Goal: Task Accomplishment & Management: Use online tool/utility

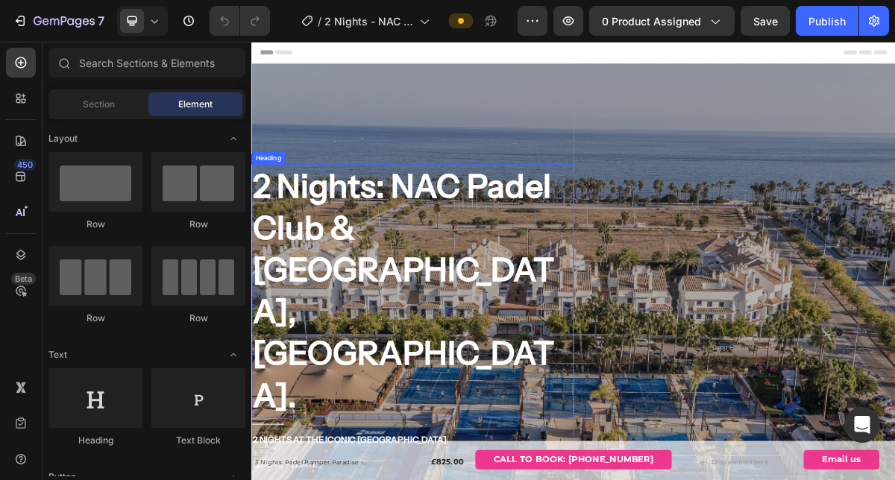
click at [407, 251] on h2 "2 Nights: NAC Padel Club & [GEOGRAPHIC_DATA], [GEOGRAPHIC_DATA]." at bounding box center [475, 389] width 448 height 352
click at [406, 252] on h2 "2 Nights: NAC Padel Club & [GEOGRAPHIC_DATA], [GEOGRAPHIC_DATA]." at bounding box center [475, 389] width 448 height 352
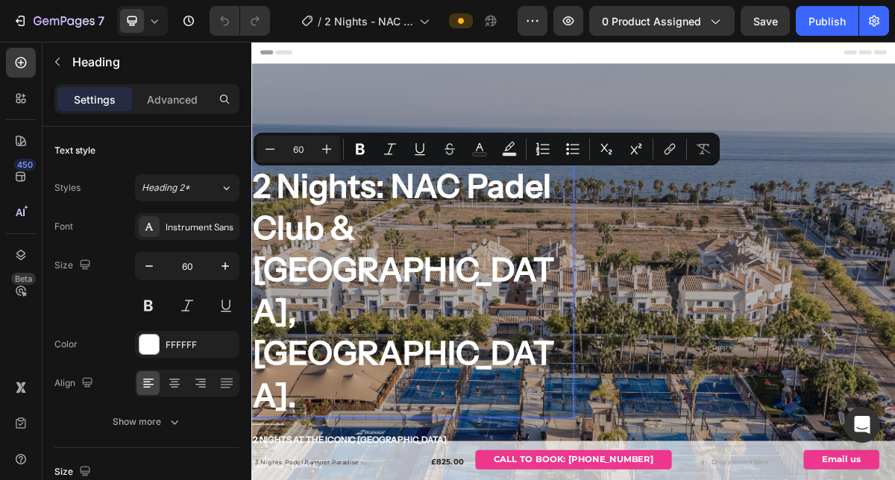
click at [481, 302] on p "2 Nights: NAC Padel Club & [GEOGRAPHIC_DATA], [GEOGRAPHIC_DATA]." at bounding box center [475, 388] width 445 height 349
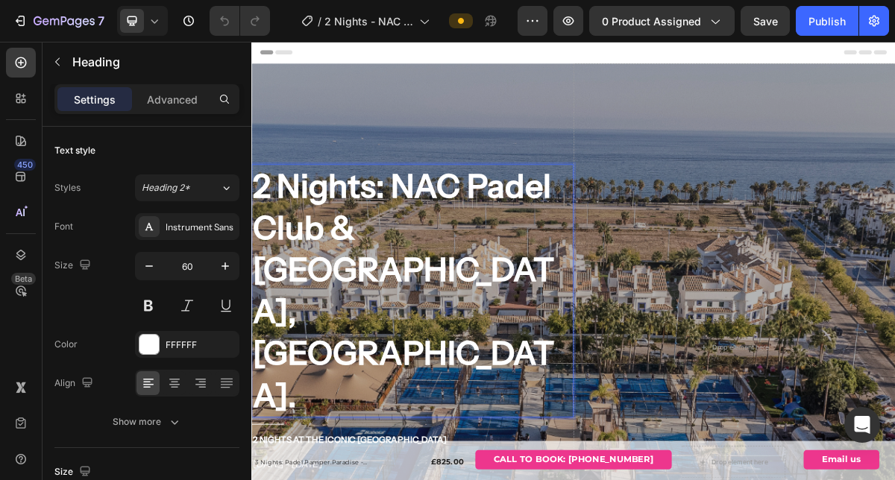
click at [591, 372] on p "2 Nights: NAC Padel Club & [GEOGRAPHIC_DATA], [GEOGRAPHIC_DATA]." at bounding box center [475, 388] width 445 height 349
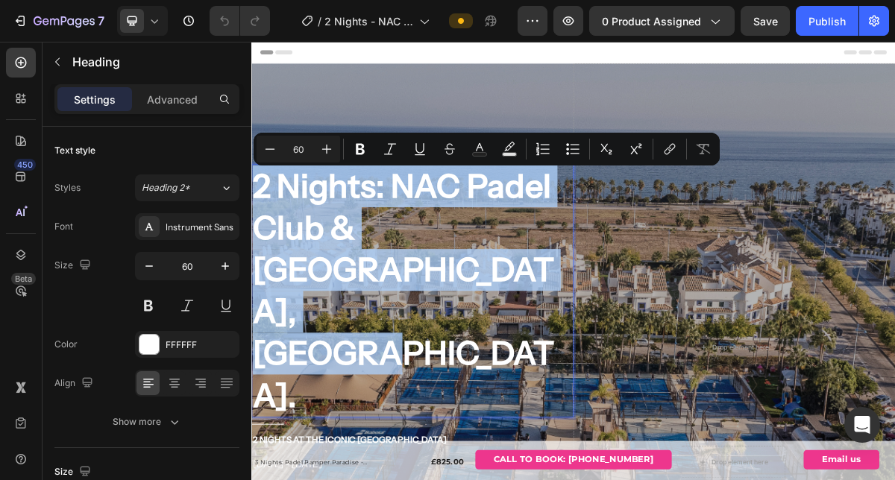
drag, startPoint x: 581, startPoint y: 370, endPoint x: 256, endPoint y: 239, distance: 350.5
click at [256, 239] on p "2 Nights: NAC Padel Club & [GEOGRAPHIC_DATA], [GEOGRAPHIC_DATA]." at bounding box center [475, 388] width 445 height 349
copy p "2 Nights: NAC Padel Club & [GEOGRAPHIC_DATA], [GEOGRAPHIC_DATA]."
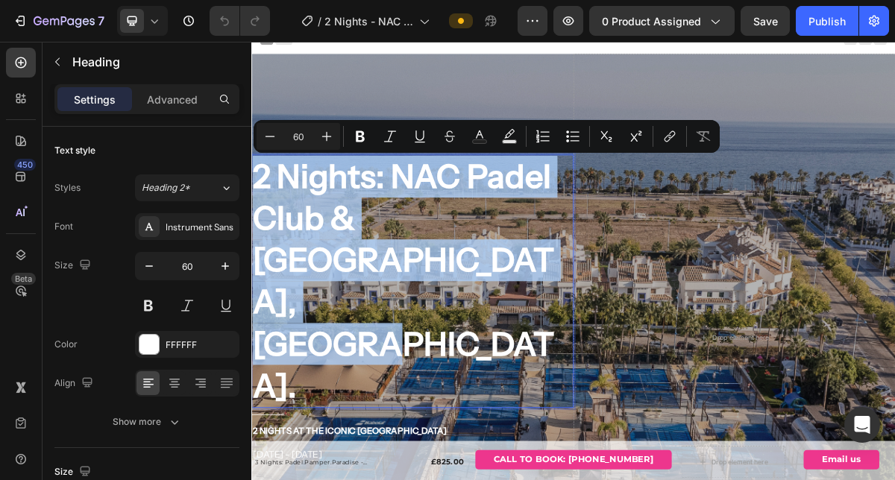
scroll to position [10, 0]
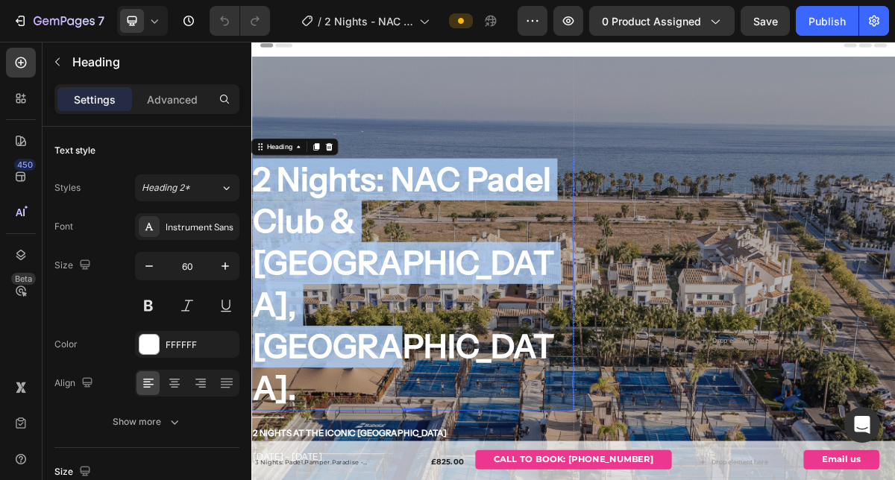
click at [408, 276] on p "2 Nights: NAC Padel Club & [GEOGRAPHIC_DATA], [GEOGRAPHIC_DATA]." at bounding box center [475, 378] width 445 height 349
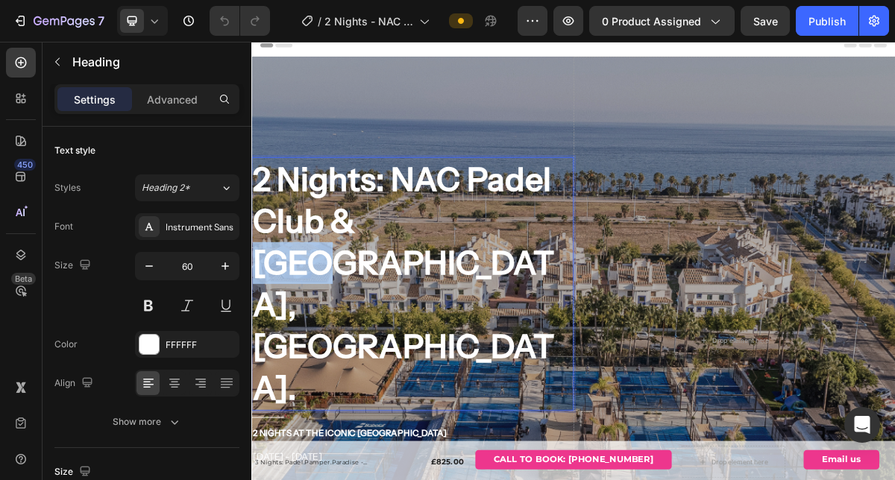
click at [408, 276] on p "2 Nights: NAC Padel Club & [GEOGRAPHIC_DATA], [GEOGRAPHIC_DATA]." at bounding box center [475, 378] width 445 height 349
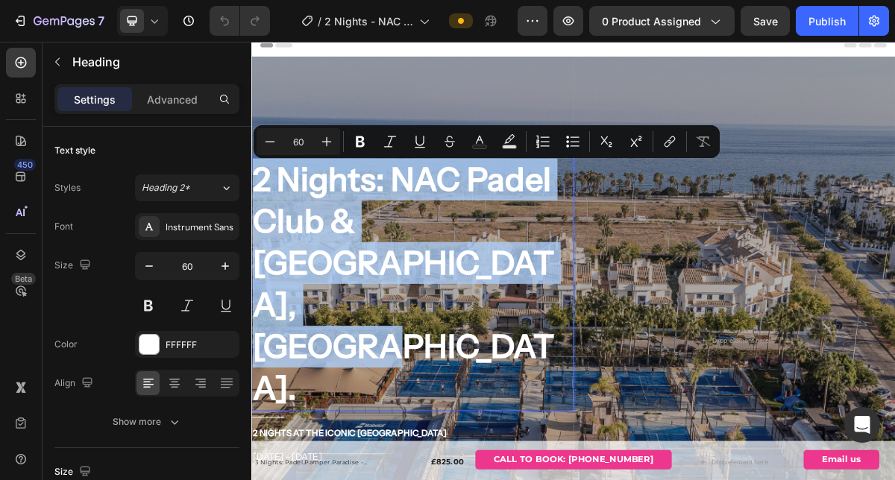
drag, startPoint x: 577, startPoint y: 364, endPoint x: 263, endPoint y: 234, distance: 340.1
click at [263, 234] on p "2 Nights: NAC Padel Club & [GEOGRAPHIC_DATA], [GEOGRAPHIC_DATA]." at bounding box center [475, 378] width 445 height 349
copy p "2 Nights: NAC Padel Club & [GEOGRAPHIC_DATA], [GEOGRAPHIC_DATA]."
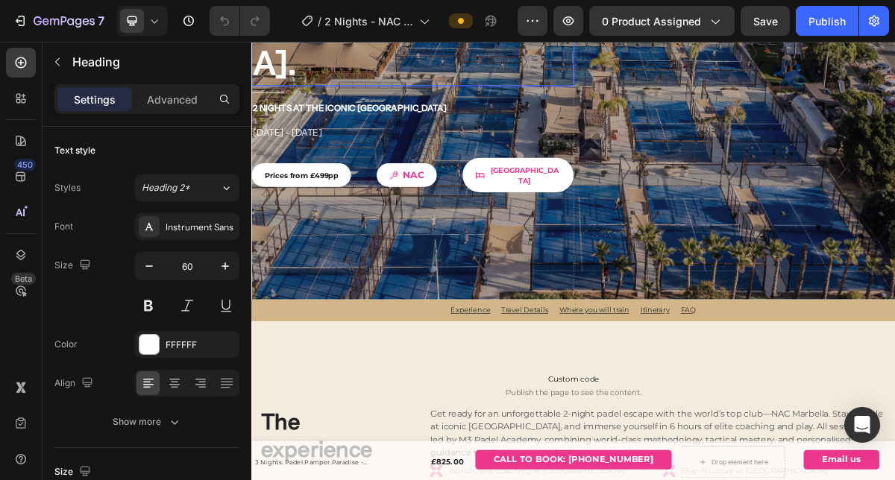
scroll to position [464, 0]
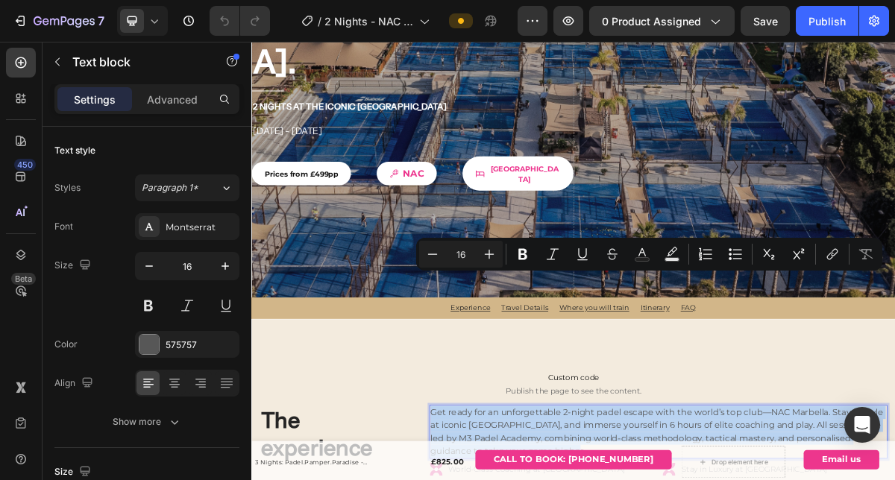
copy p "Get ready for an unforgettable 2‑night padel escape with the world’s top club—N…"
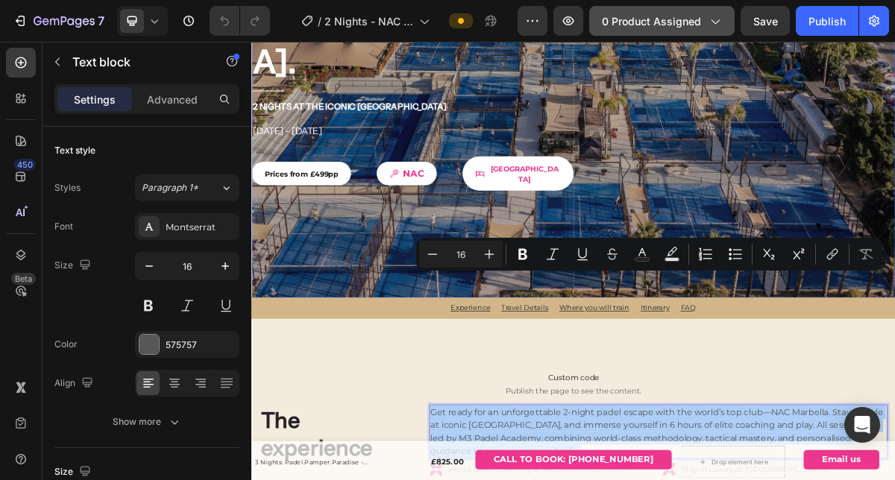
click at [716, 16] on icon "button" at bounding box center [714, 20] width 15 height 15
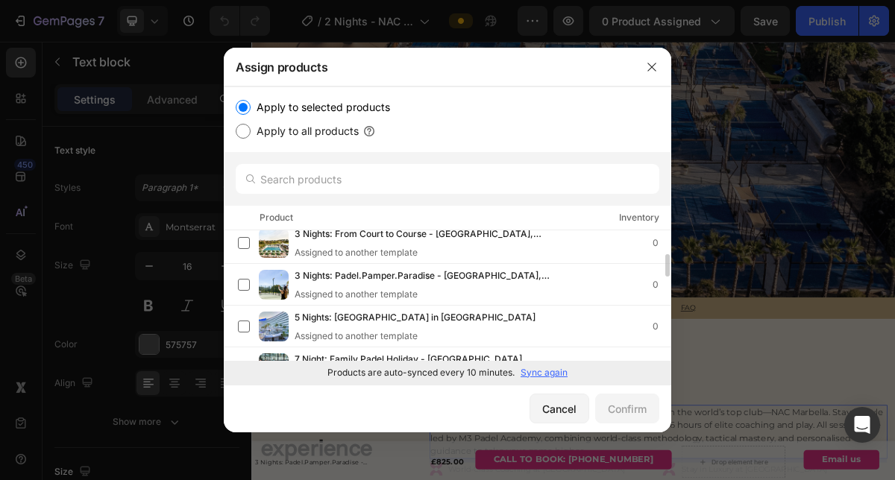
scroll to position [46, 0]
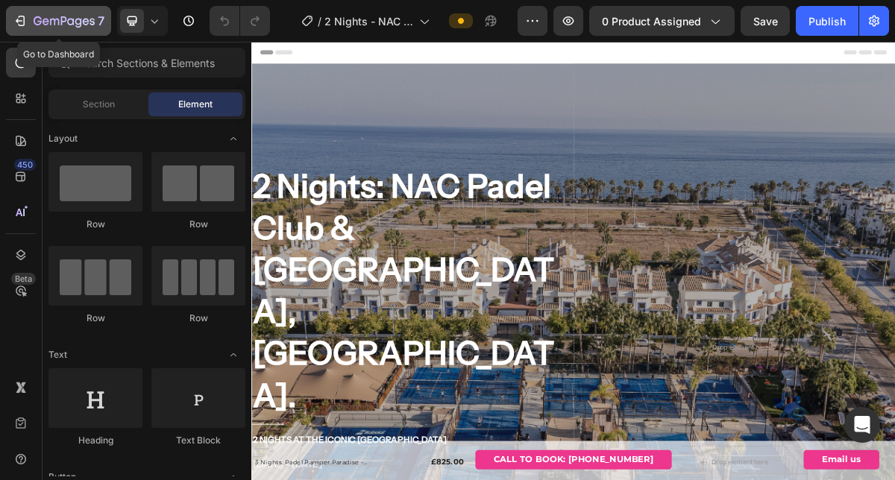
click at [28, 15] on div "7" at bounding box center [59, 21] width 92 height 18
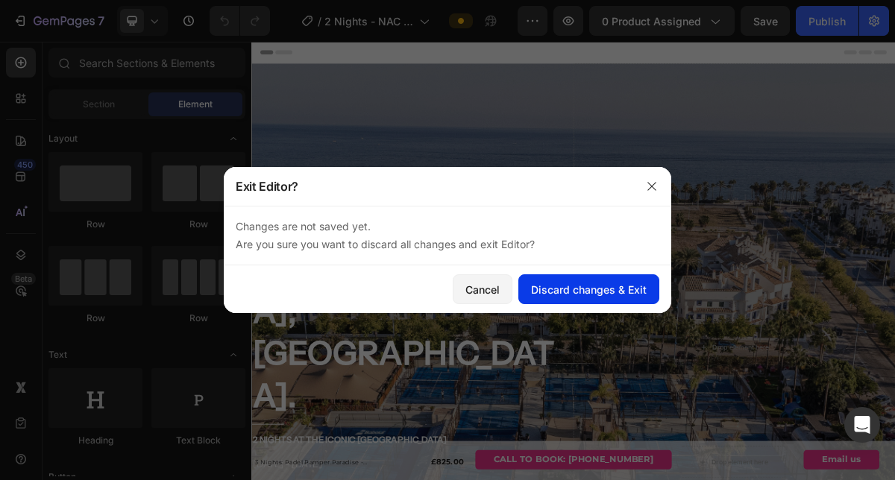
click at [548, 292] on div "Discard changes & Exit" at bounding box center [589, 290] width 116 height 16
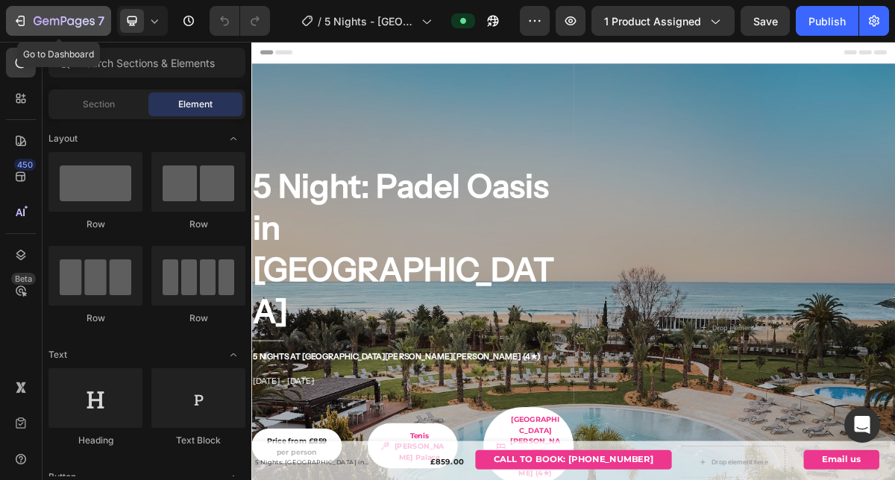
click at [39, 23] on icon "button" at bounding box center [64, 22] width 61 height 13
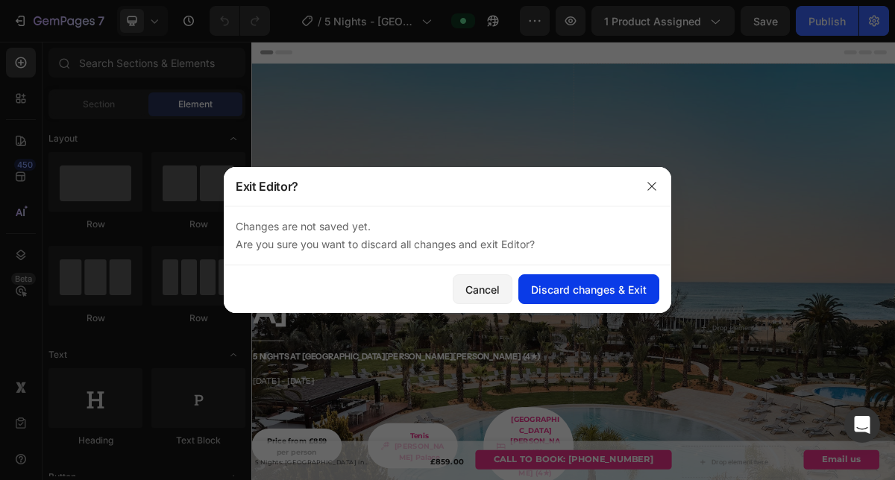
click at [585, 292] on div "Discard changes & Exit" at bounding box center [589, 290] width 116 height 16
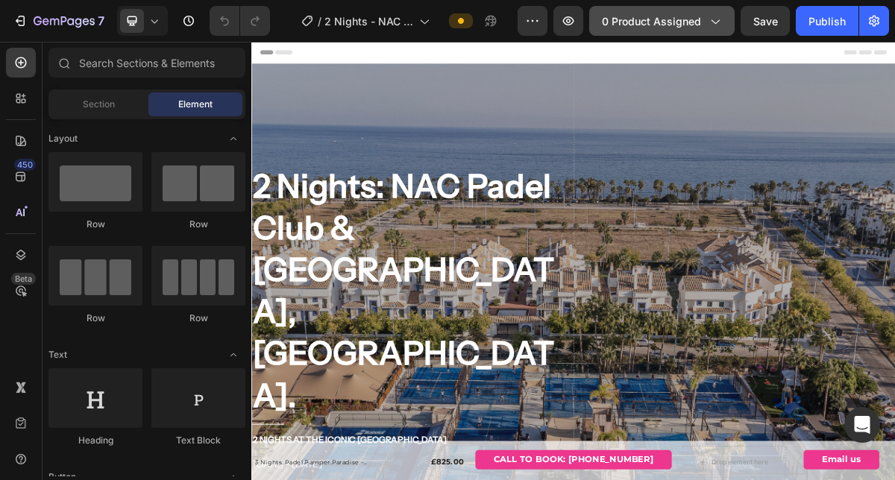
click at [702, 19] on div "0 product assigned" at bounding box center [662, 21] width 120 height 16
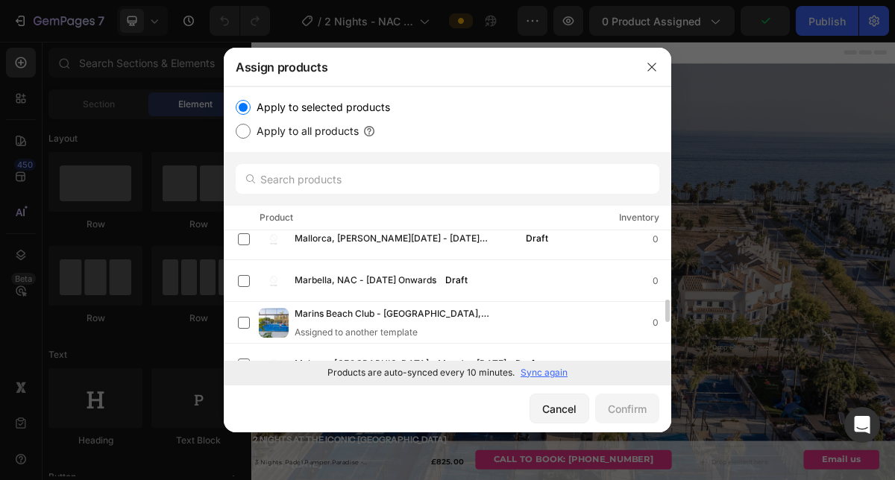
scroll to position [400, 0]
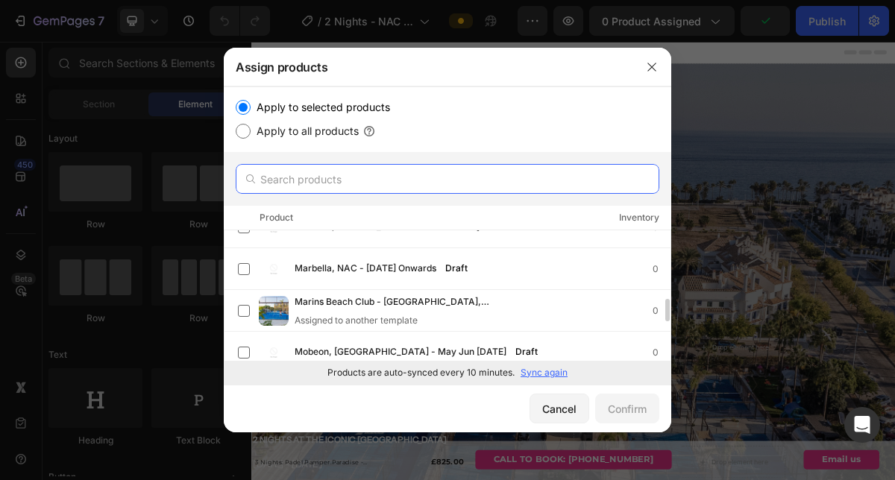
click at [313, 180] on input "text" at bounding box center [448, 179] width 424 height 30
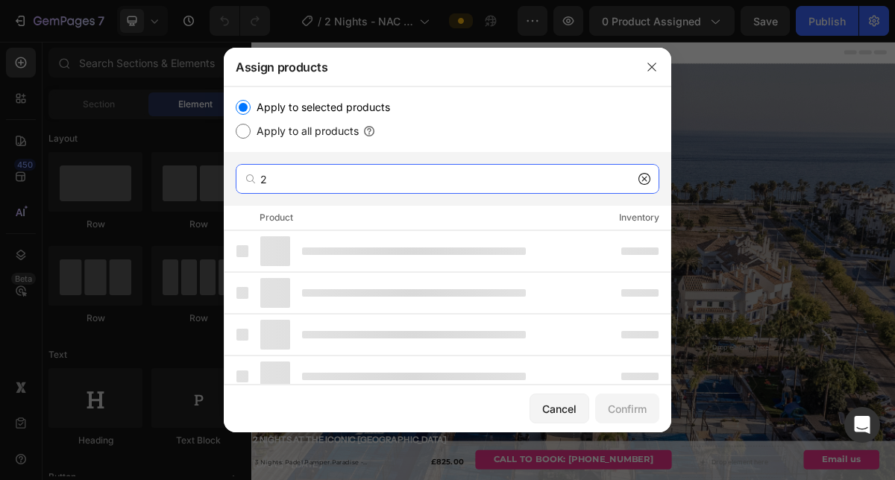
type input "2"
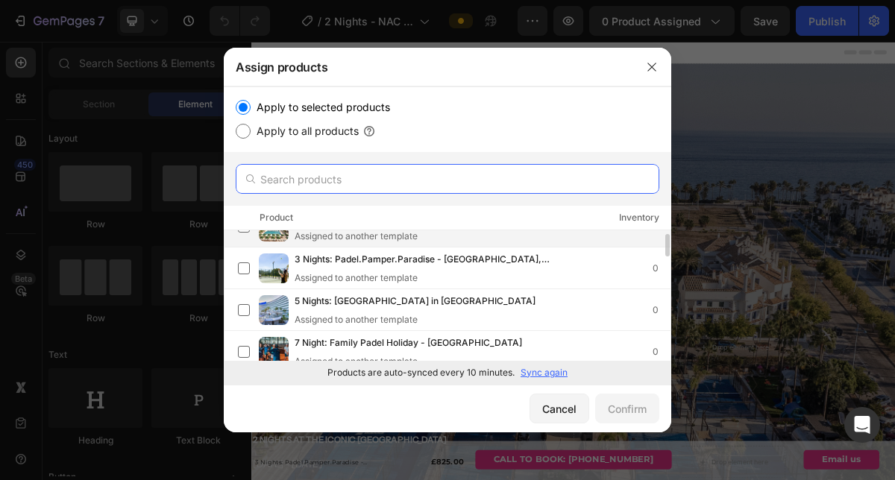
scroll to position [0, 0]
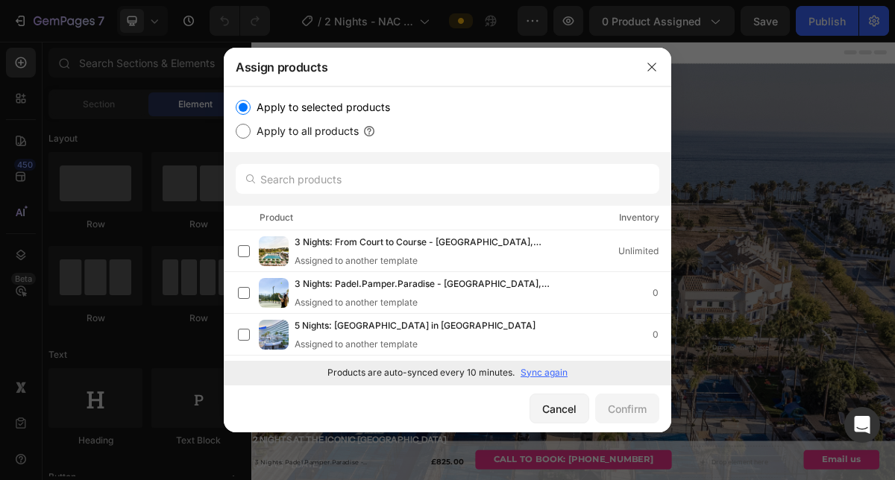
click at [536, 374] on p "Sync again" at bounding box center [544, 372] width 47 height 13
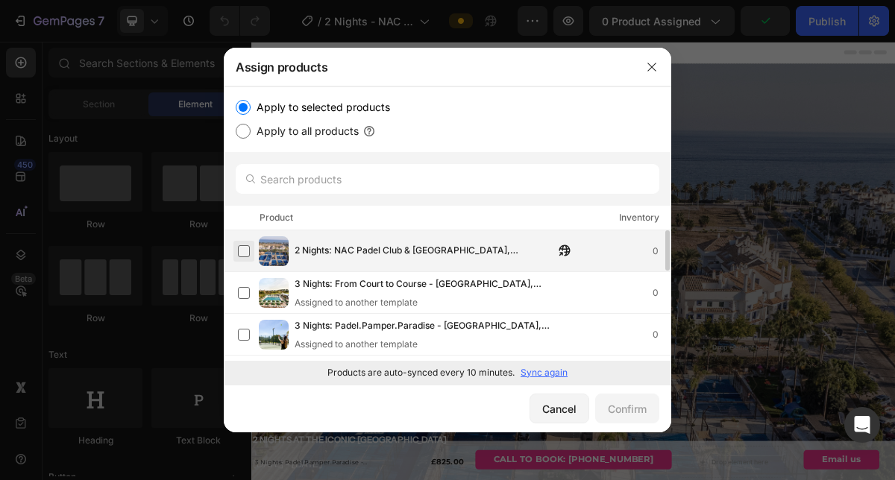
click at [248, 248] on label at bounding box center [244, 251] width 12 height 12
click at [639, 413] on div "Confirm" at bounding box center [627, 409] width 39 height 16
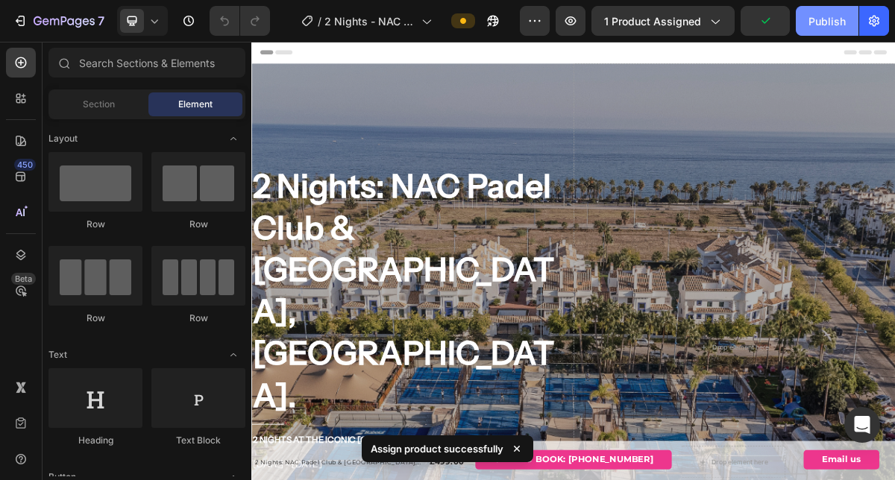
click at [819, 21] on div "Publish" at bounding box center [827, 21] width 37 height 16
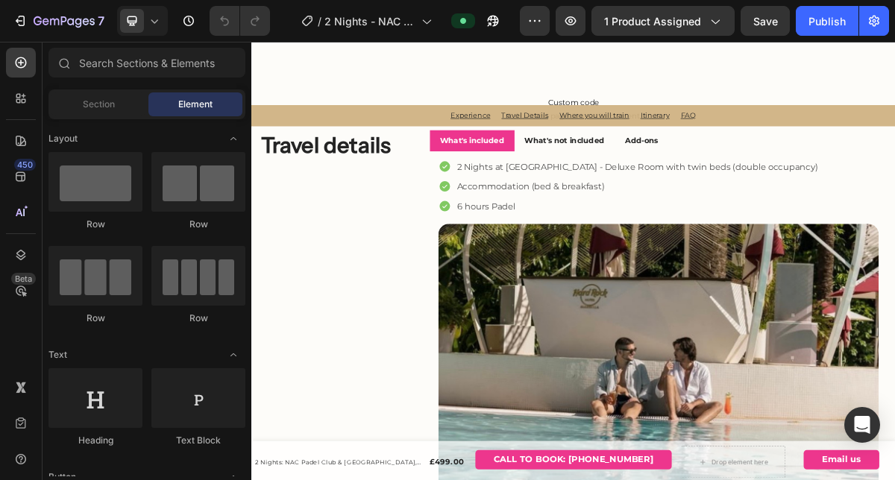
scroll to position [1330, 0]
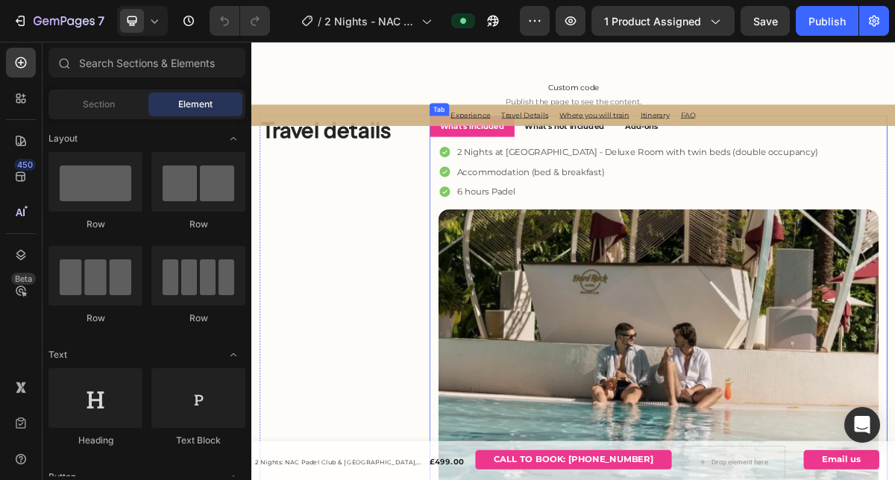
click at [520, 283] on img at bounding box center [817, 479] width 613 height 409
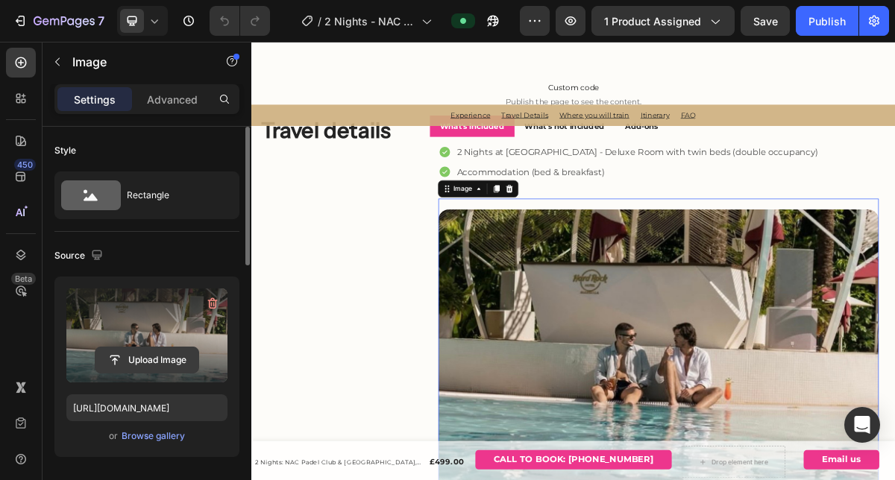
click at [142, 363] on input "file" at bounding box center [146, 360] width 103 height 25
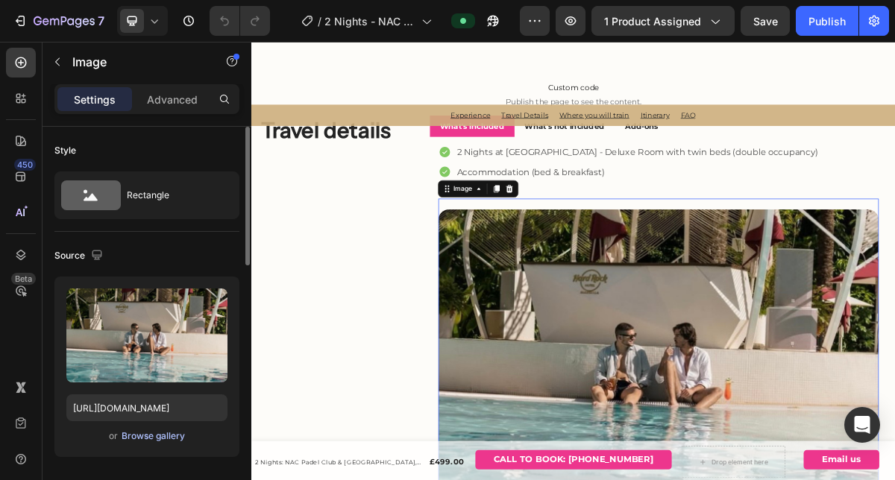
click at [135, 441] on div "Browse gallery" at bounding box center [153, 436] width 63 height 13
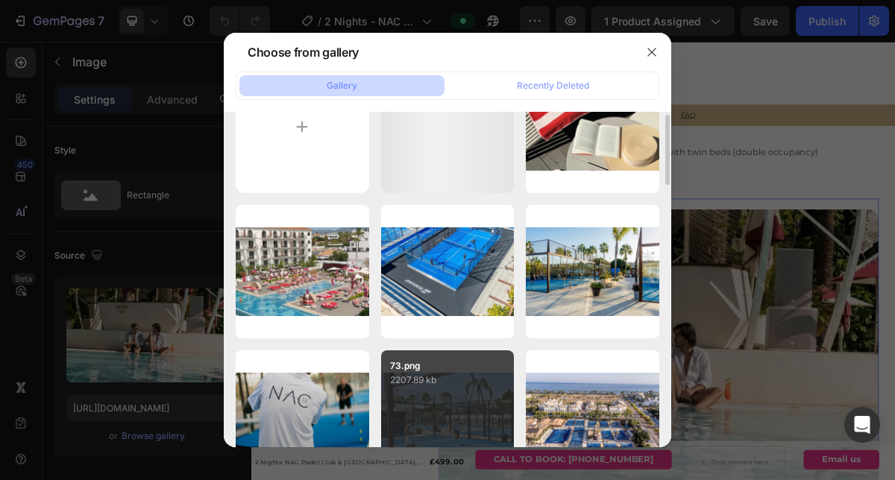
scroll to position [0, 0]
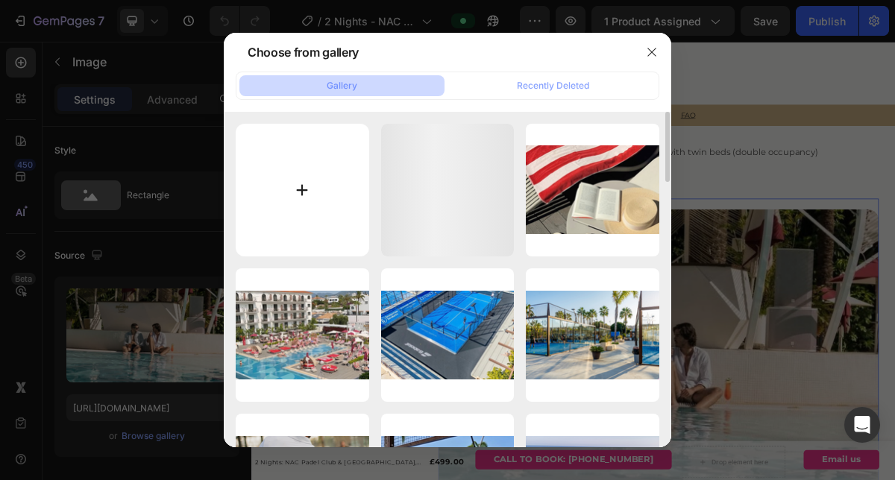
click at [310, 190] on input "file" at bounding box center [303, 191] width 134 height 134
type input "C:\fakepath\382794076.jpg"
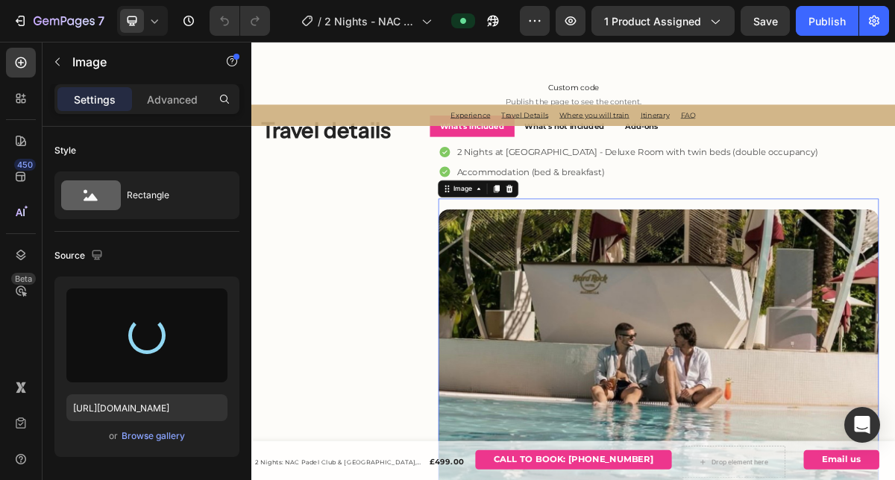
type input "https://cdn.shopify.com/s/files/1/0837/1306/5286/files/gempages_578463111875396…"
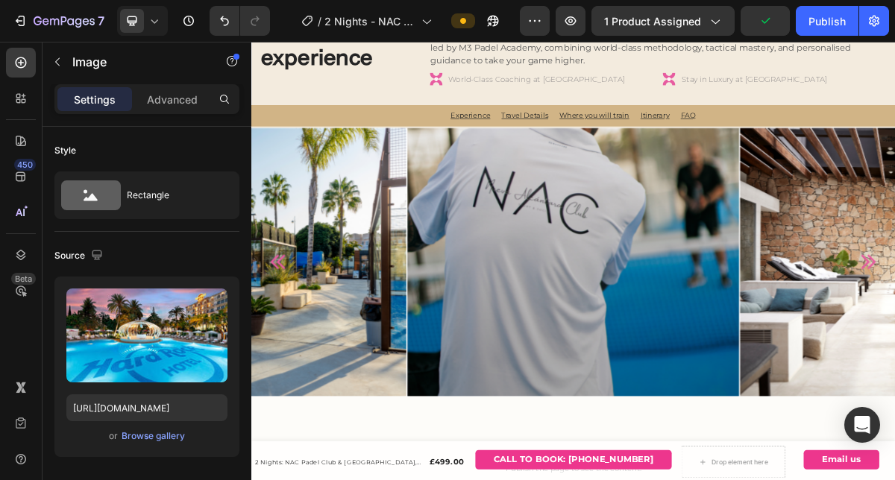
scroll to position [819, 0]
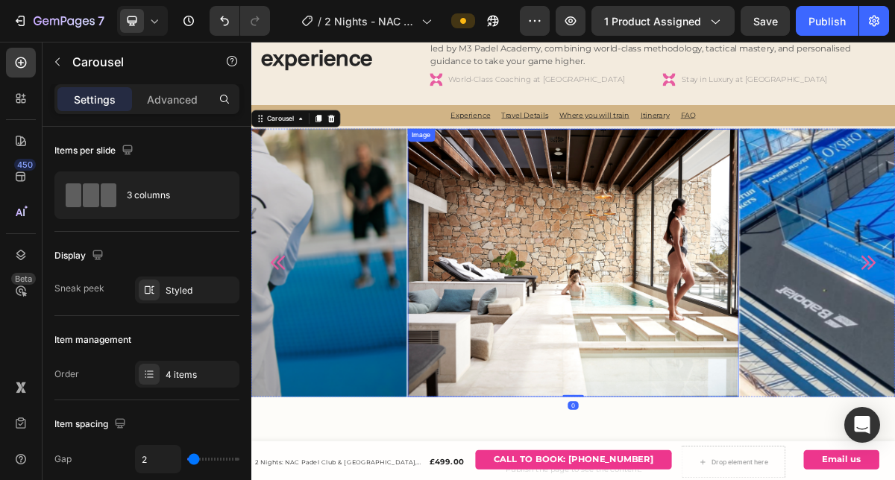
click at [682, 382] on img at bounding box center [699, 349] width 461 height 373
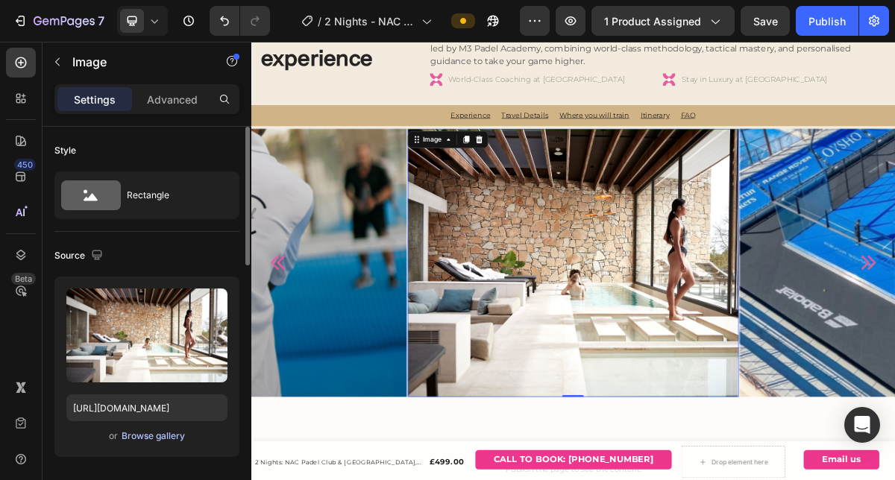
click at [138, 437] on div "Browse gallery" at bounding box center [153, 436] width 63 height 13
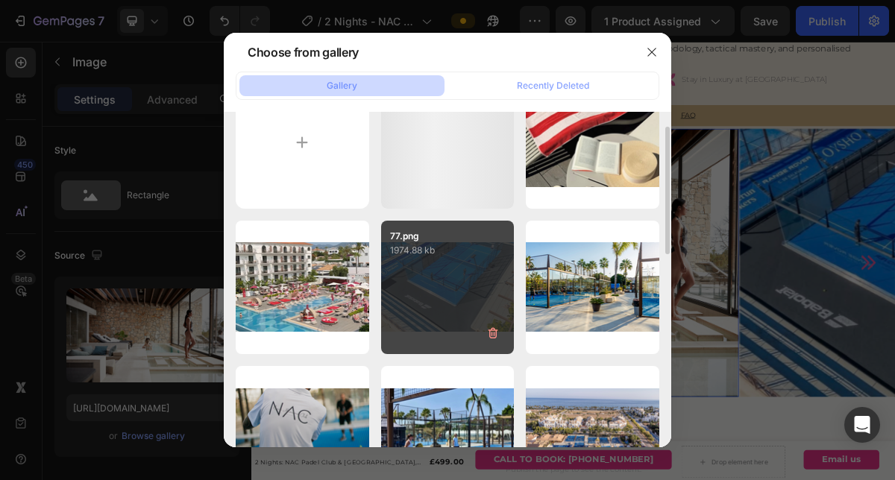
scroll to position [46, 0]
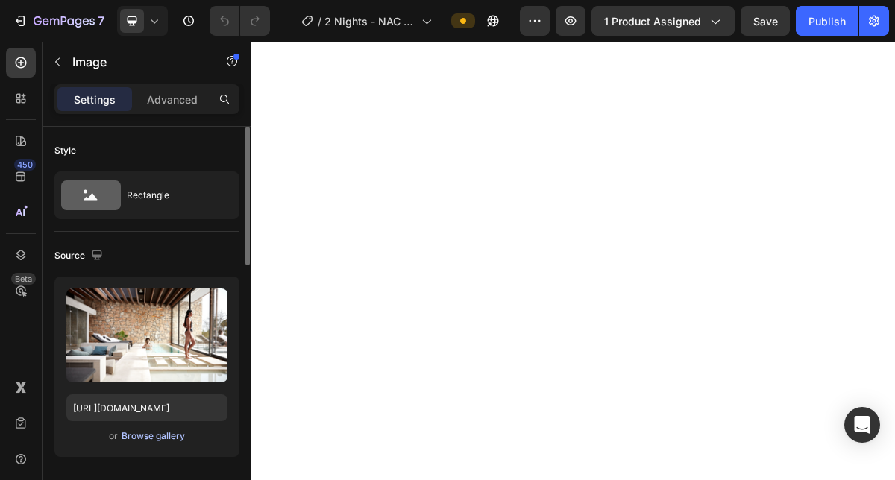
click at [140, 436] on div "Browse gallery" at bounding box center [153, 436] width 63 height 13
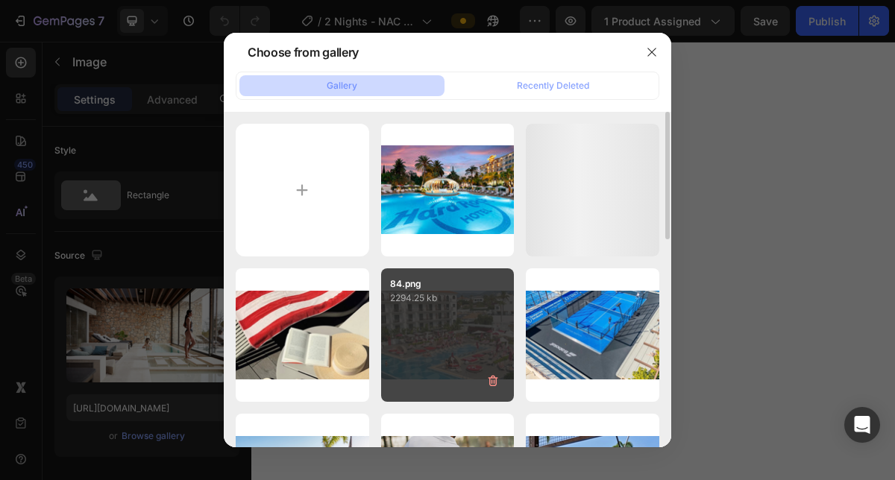
click at [415, 352] on div "84.png 2294.25 kb" at bounding box center [448, 336] width 134 height 134
type input "[URL][DOMAIN_NAME]"
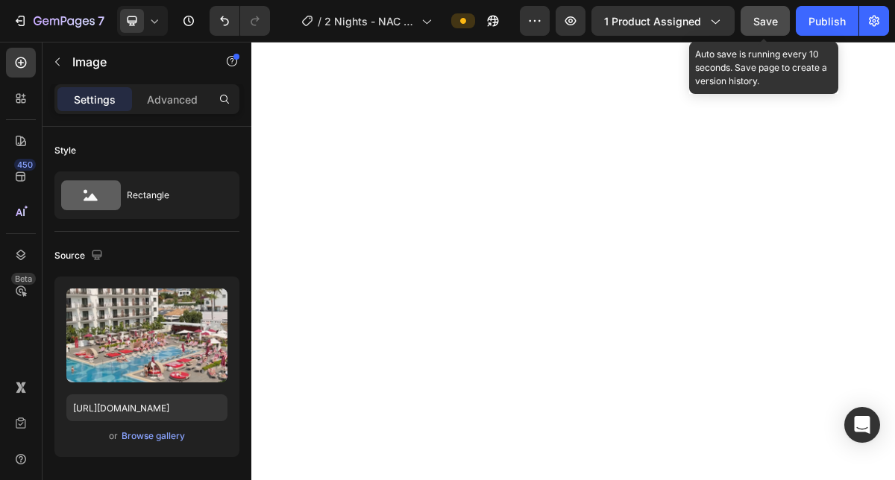
click at [777, 19] on span "Save" at bounding box center [766, 21] width 25 height 13
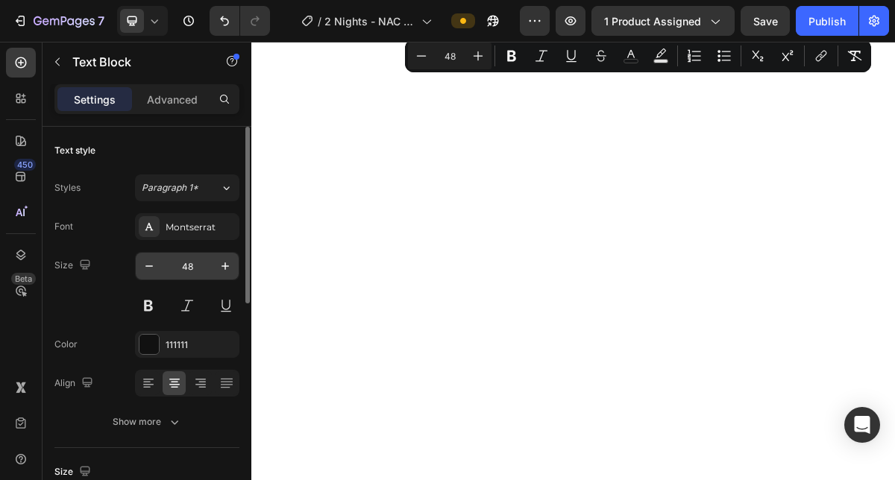
click at [192, 269] on input "48" at bounding box center [187, 266] width 49 height 27
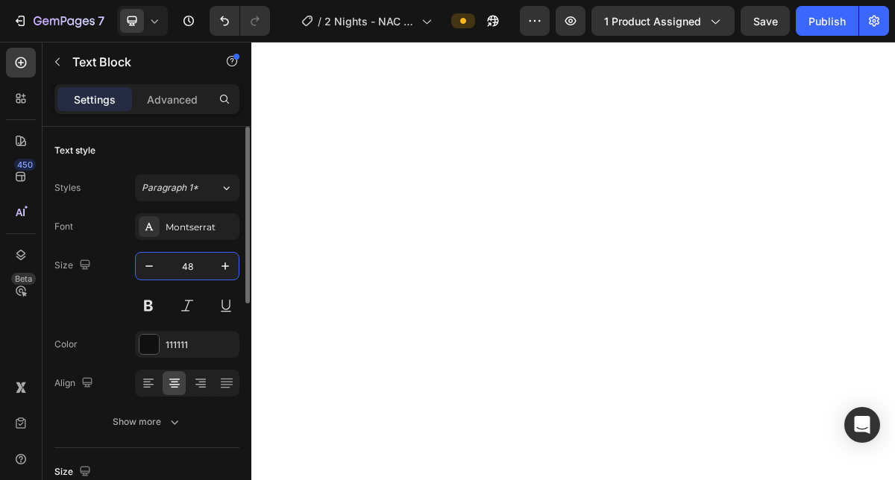
click at [192, 269] on input "48" at bounding box center [187, 266] width 49 height 27
type input "2"
type input "4"
type input "30"
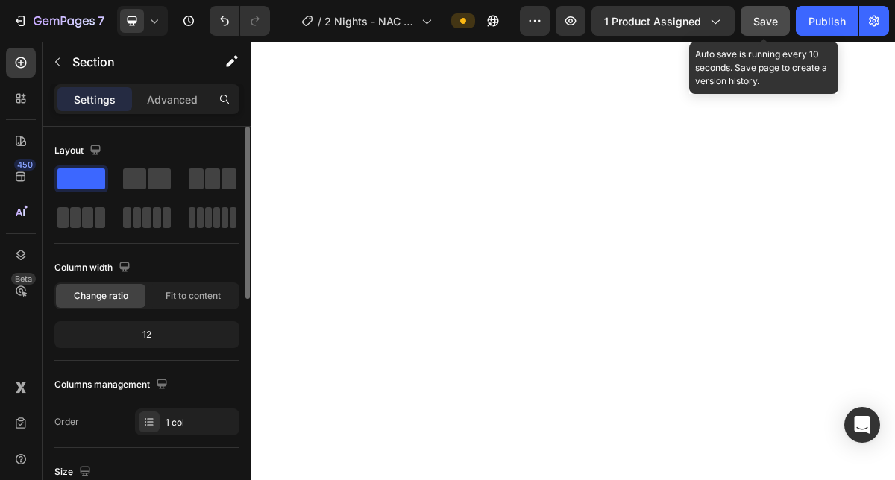
click at [759, 19] on span "Save" at bounding box center [766, 21] width 25 height 13
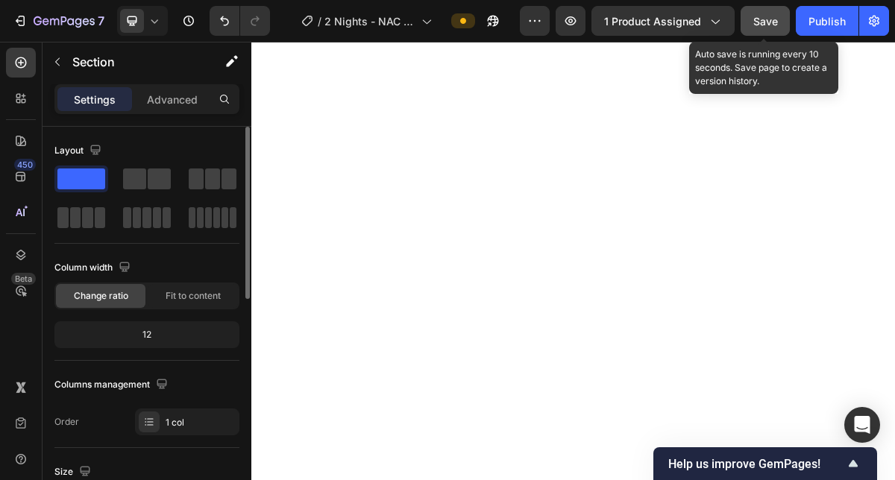
click at [772, 18] on span "Save" at bounding box center [766, 21] width 25 height 13
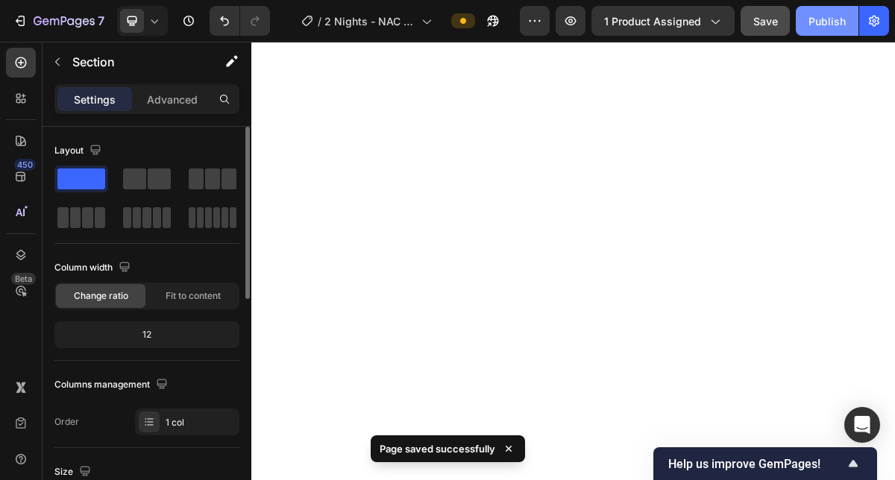
click at [818, 24] on div "Publish" at bounding box center [827, 21] width 37 height 16
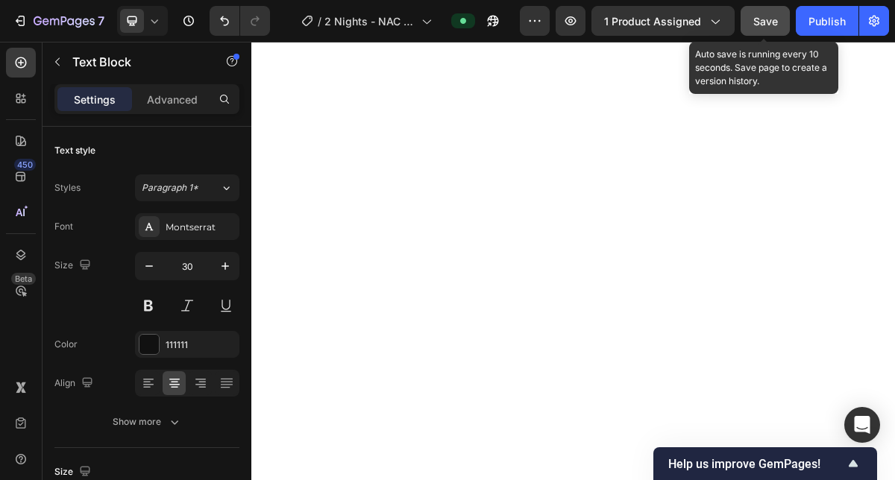
click at [760, 13] on div "Save" at bounding box center [766, 21] width 25 height 16
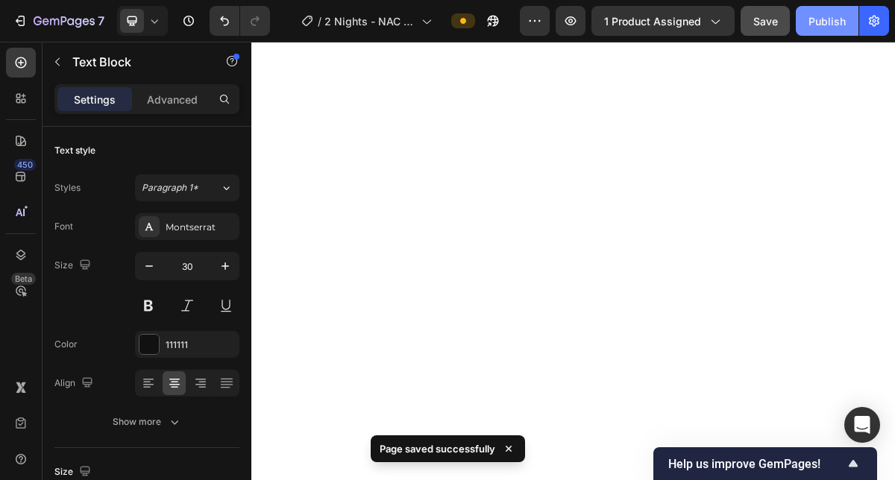
click at [829, 9] on button "Publish" at bounding box center [827, 21] width 63 height 30
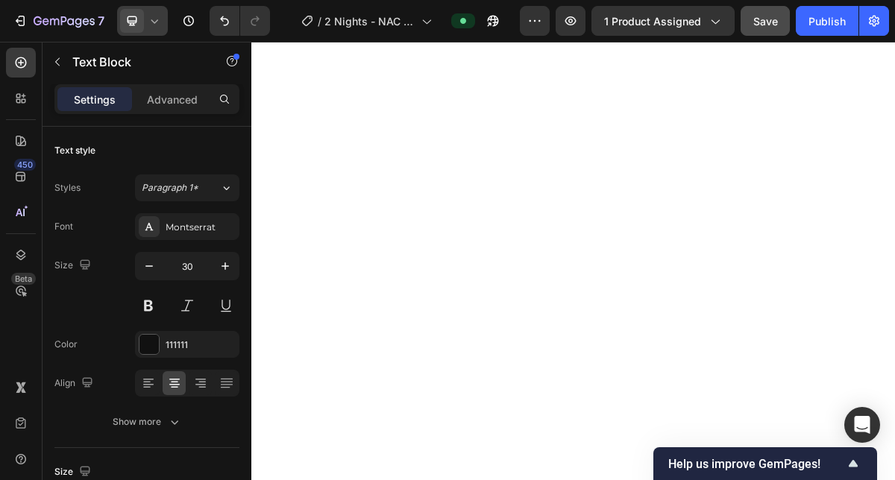
click at [159, 25] on icon at bounding box center [154, 20] width 15 height 15
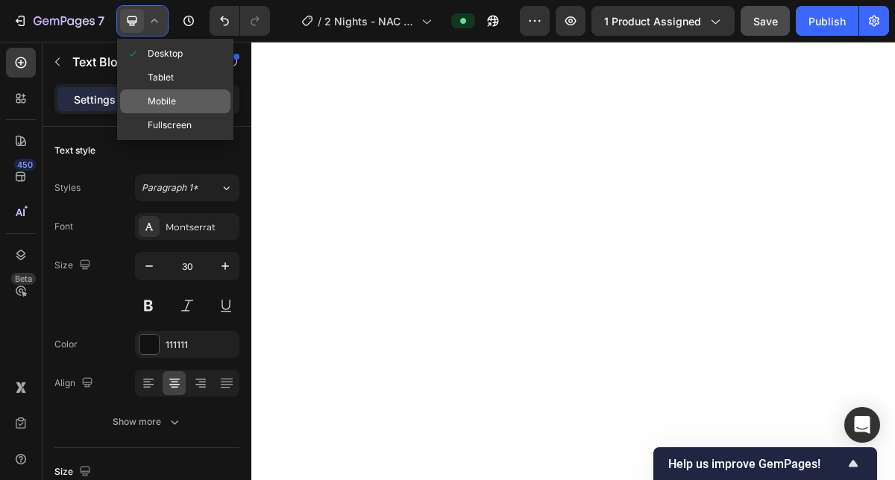
click at [155, 103] on span "Mobile" at bounding box center [162, 101] width 28 height 15
type input "35"
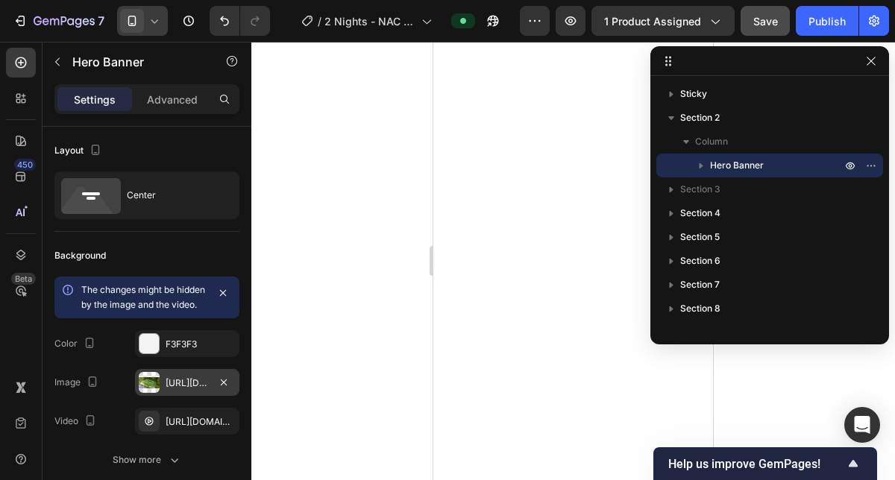
click at [181, 396] on div "[URL][DOMAIN_NAME]" at bounding box center [187, 382] width 104 height 27
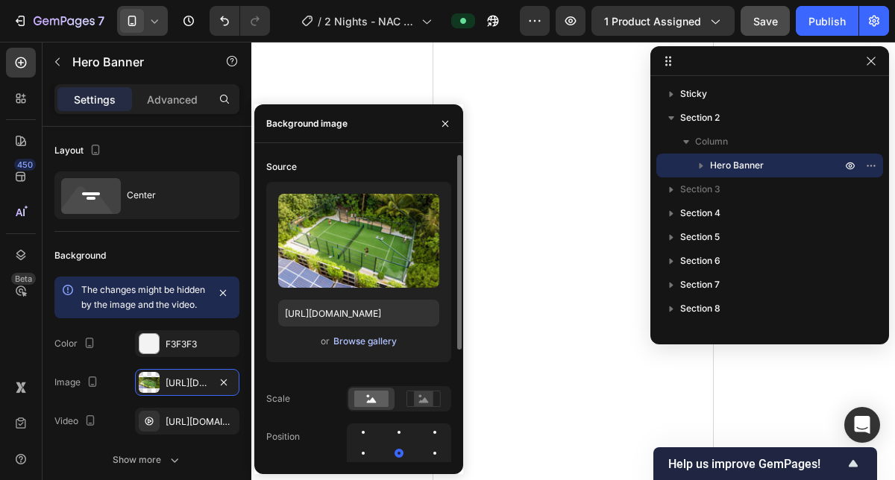
click at [347, 347] on div "Browse gallery" at bounding box center [364, 341] width 63 height 13
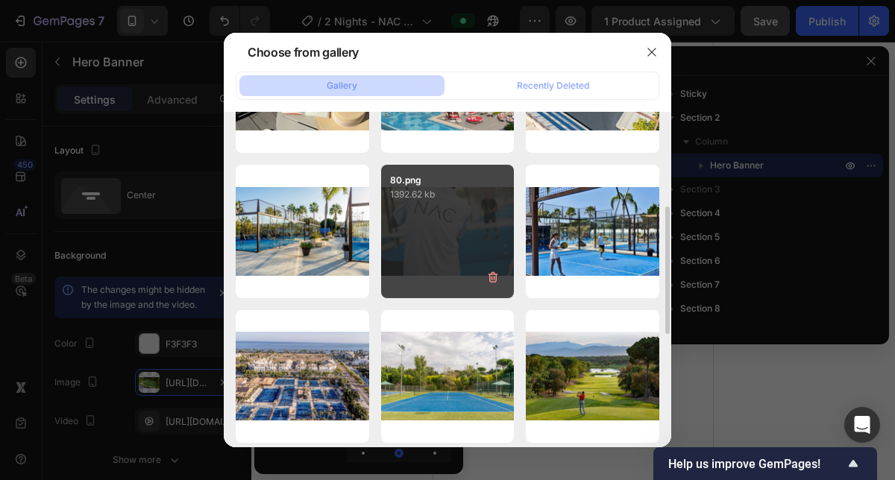
scroll to position [250, 0]
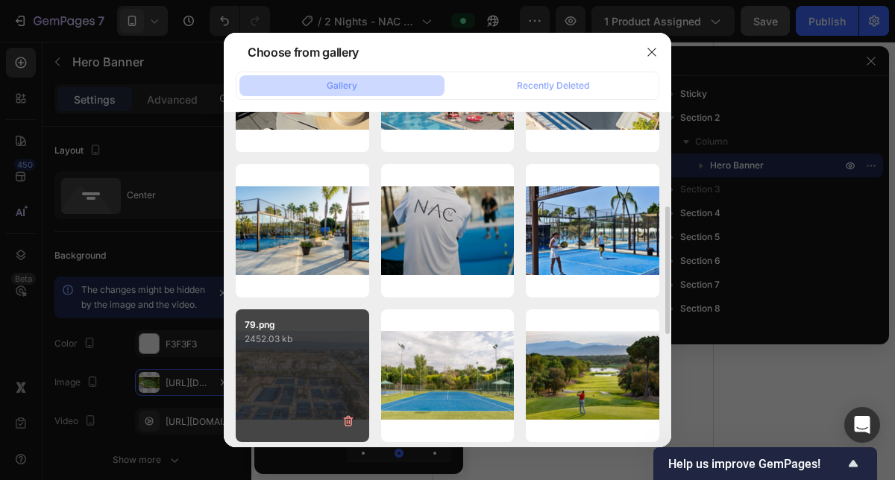
click at [304, 377] on div "79.png 2452.03 kb" at bounding box center [303, 377] width 134 height 134
type input "[URL][DOMAIN_NAME]"
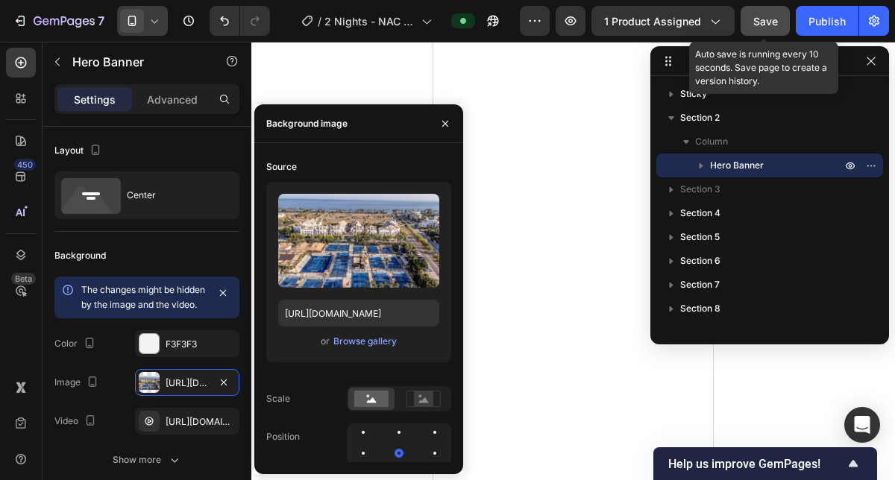
click at [758, 31] on button "Save" at bounding box center [765, 21] width 49 height 30
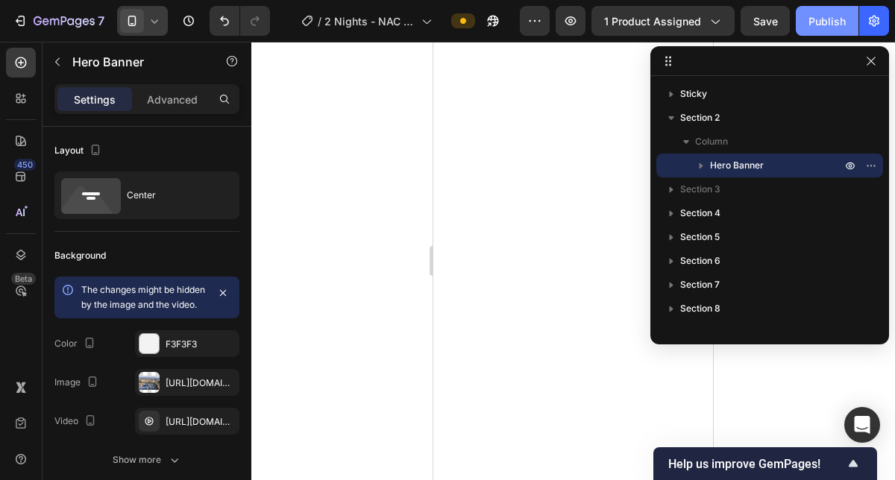
click at [814, 29] on button "Publish" at bounding box center [827, 21] width 63 height 30
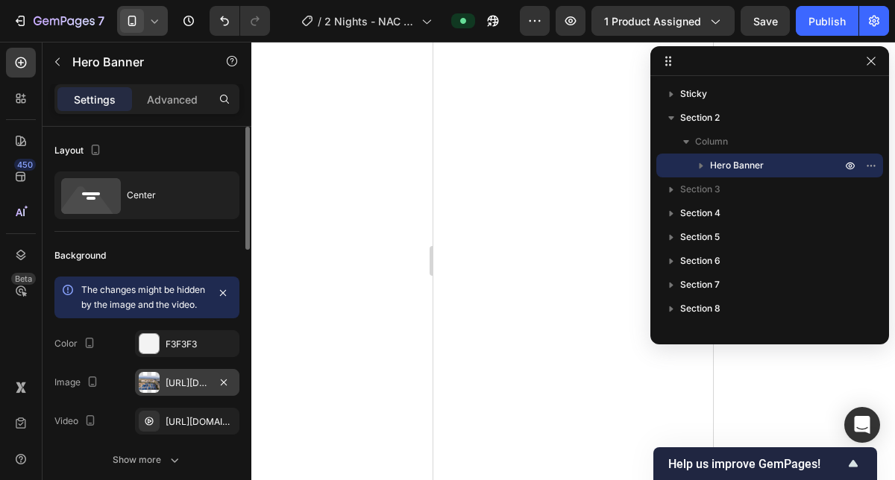
click at [204, 390] on div "[URL][DOMAIN_NAME]" at bounding box center [187, 383] width 43 height 13
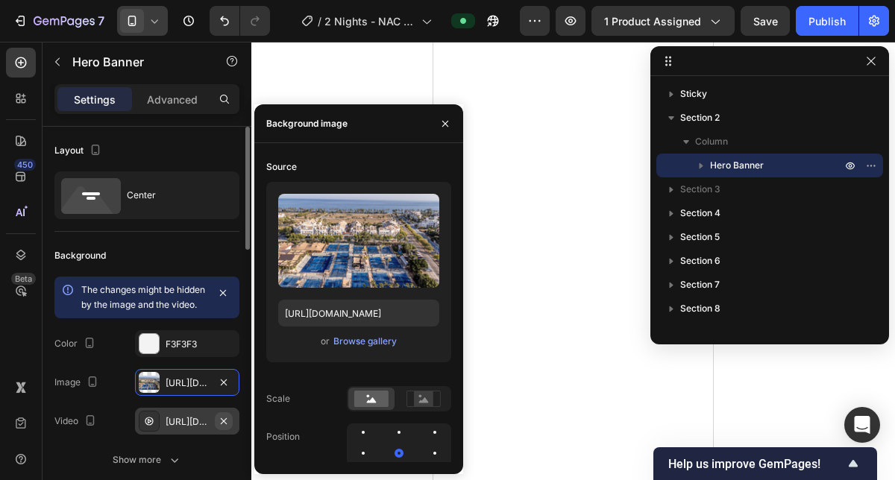
click at [225, 424] on icon "button" at bounding box center [224, 421] width 6 height 6
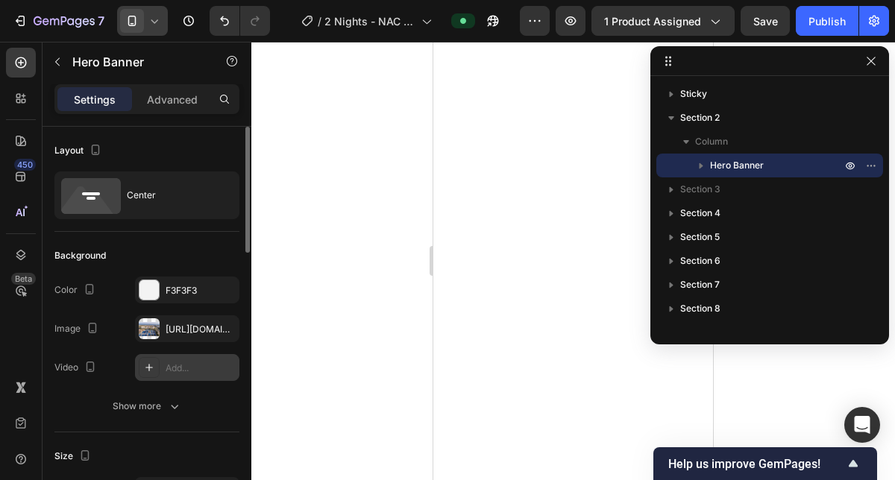
click at [756, 38] on div "7 Version history / 2 Nights - NAC Padel Club & [GEOGRAPHIC_DATA], [GEOGRAPHIC_…" at bounding box center [447, 21] width 895 height 43
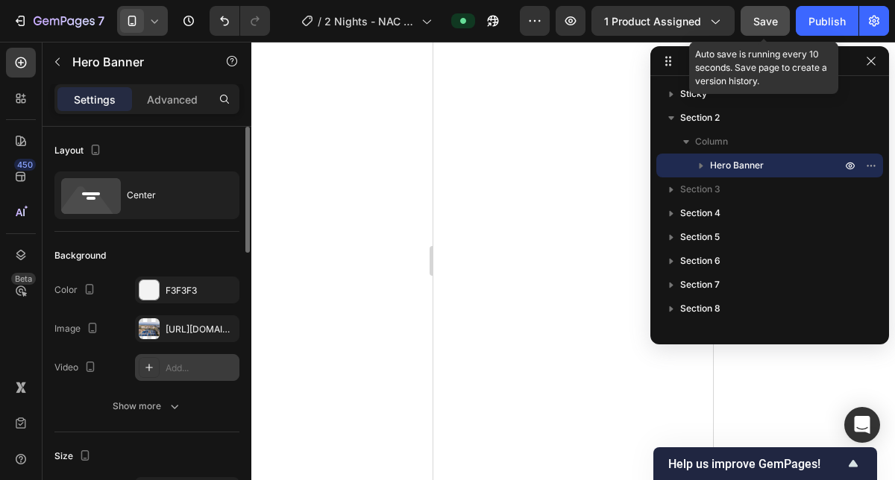
click at [758, 32] on button "Save" at bounding box center [765, 21] width 49 height 30
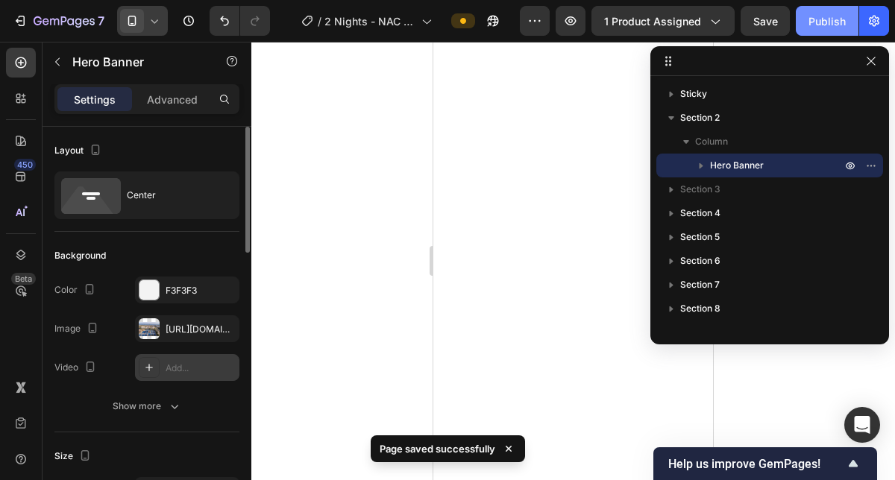
click at [824, 23] on div "Publish" at bounding box center [827, 21] width 37 height 16
